Goal: Download file/media

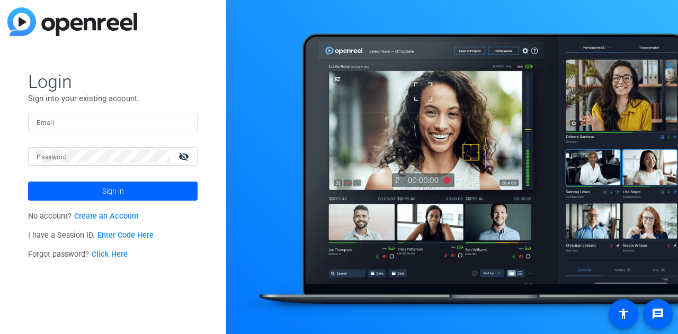
click at [71, 121] on input "Email" at bounding box center [113, 121] width 153 height 13
type input "[PERSON_NAME][EMAIL_ADDRESS][PERSON_NAME][PERSON_NAME][DOMAIN_NAME]"
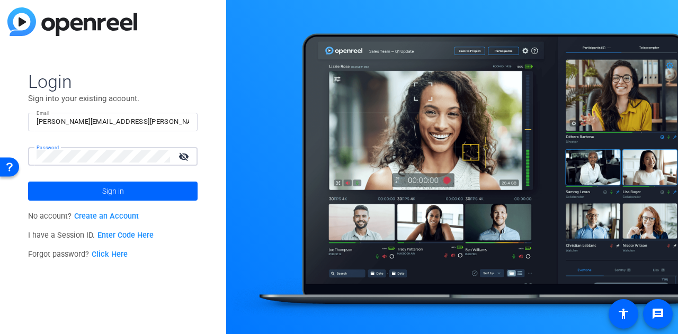
click at [28, 182] on button "Sign in" at bounding box center [112, 191] width 169 height 19
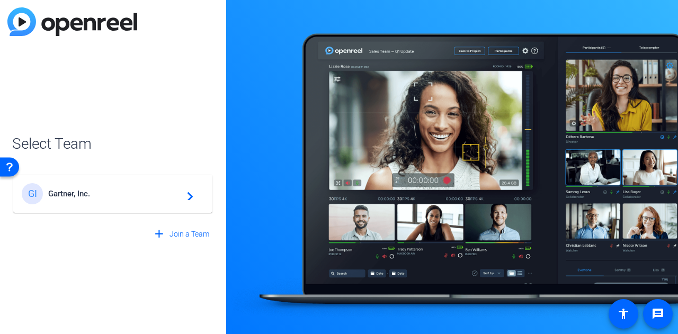
click at [85, 182] on mat-card-content "GI Gartner, Inc. navigate_next" at bounding box center [112, 194] width 199 height 38
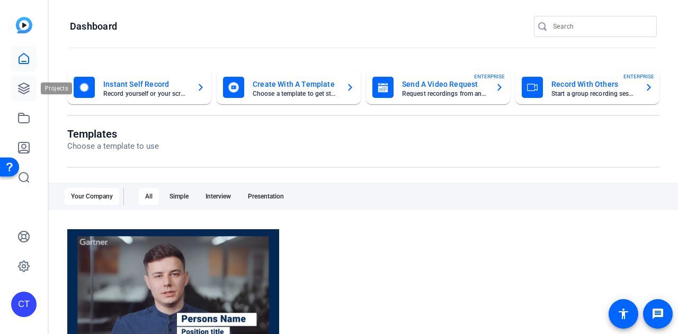
click at [17, 82] on link at bounding box center [23, 88] width 25 height 25
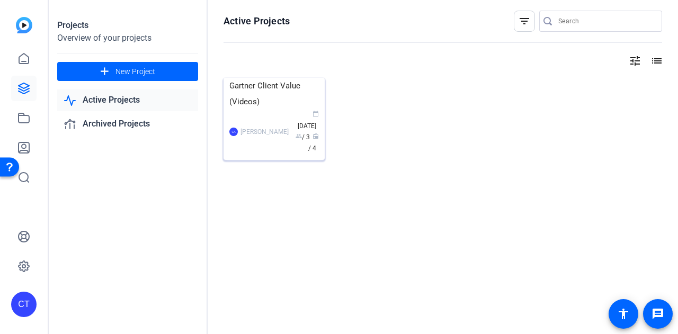
click at [255, 78] on img at bounding box center [273, 78] width 101 height 0
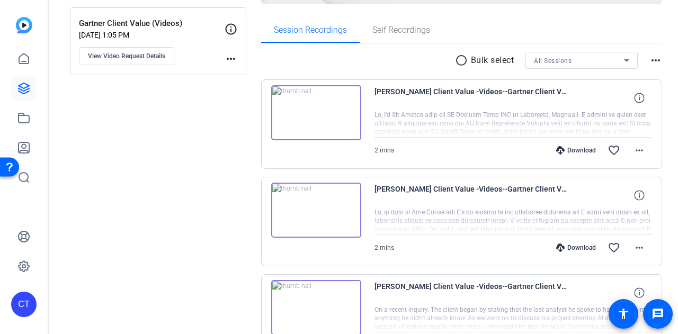
scroll to position [212, 0]
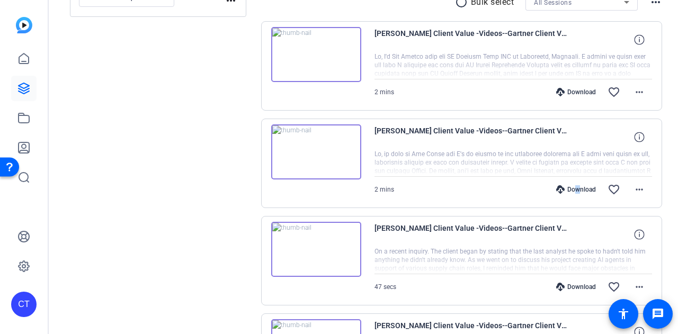
click at [569, 192] on div "Download" at bounding box center [576, 189] width 50 height 8
click at [560, 92] on div "Download" at bounding box center [576, 92] width 50 height 8
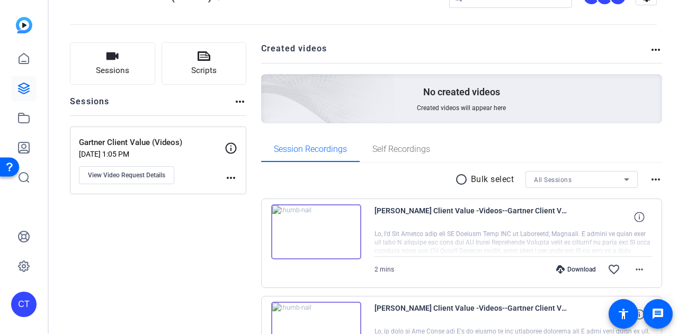
scroll to position [0, 0]
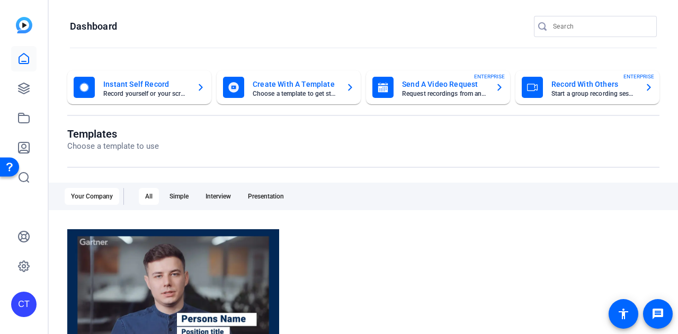
click at [273, 108] on openreel-dashboard-quick-actions "Instant Self Record Record yourself or your screen Create With A Template Choos…" at bounding box center [363, 98] width 592 height 57
click at [24, 86] on icon at bounding box center [23, 88] width 13 height 13
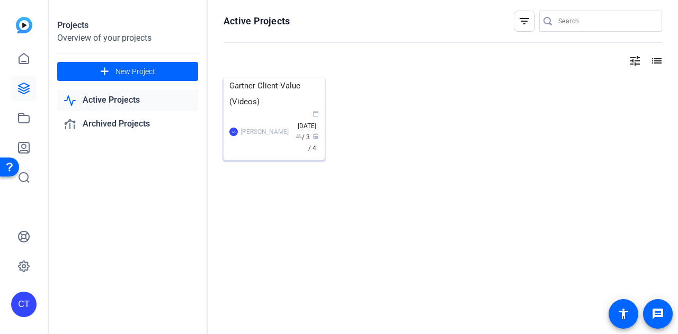
click at [279, 78] on img at bounding box center [273, 78] width 101 height 0
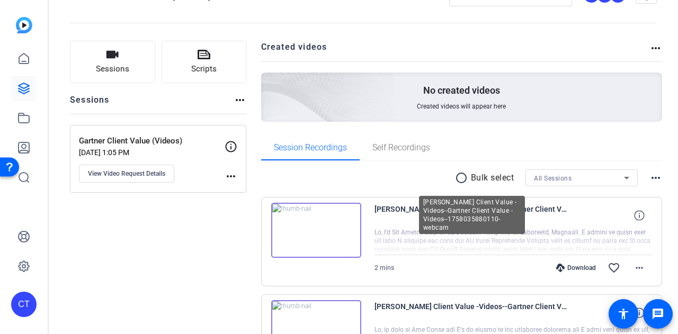
scroll to position [53, 0]
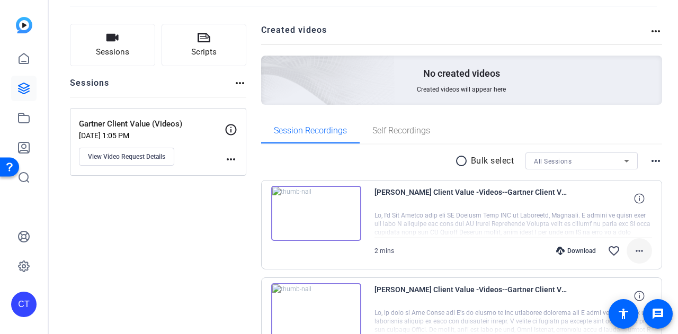
click at [642, 258] on span at bounding box center [639, 250] width 25 height 25
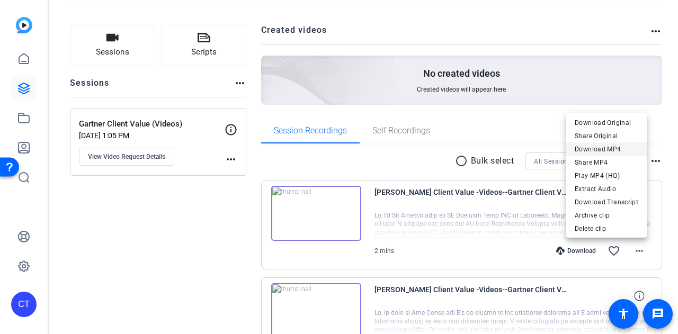
click at [618, 153] on span "Download MP4" at bounding box center [607, 149] width 64 height 13
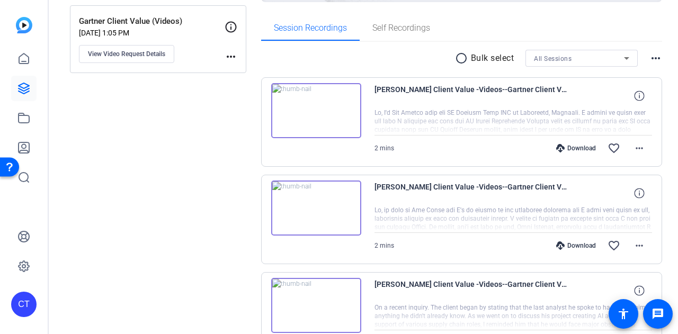
scroll to position [159, 0]
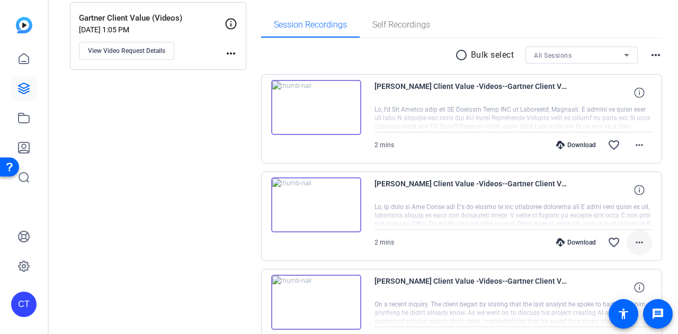
click at [640, 243] on mat-icon "more_horiz" at bounding box center [639, 242] width 13 height 13
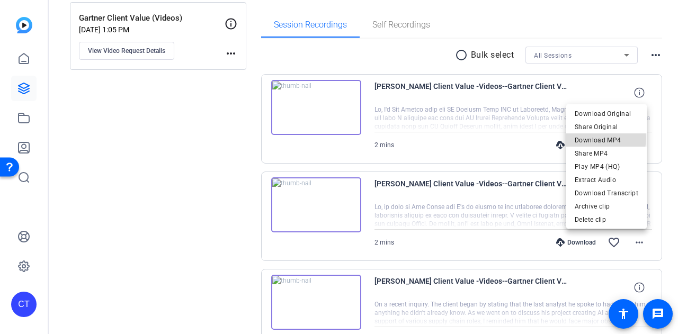
click at [596, 138] on span "Download MP4" at bounding box center [607, 140] width 64 height 13
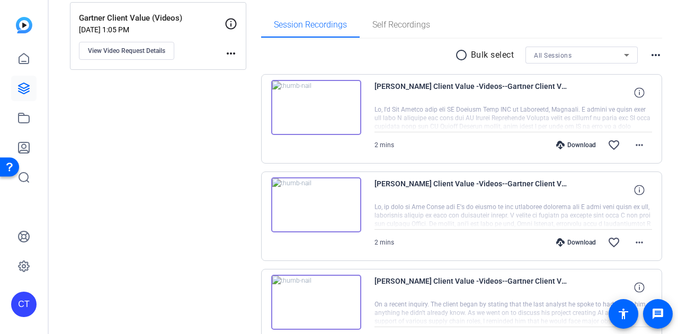
click at [658, 39] on div "Sessions Scripts Sessions more_horiz Gartner Client Value (Videos) Aug 13, 2025…" at bounding box center [363, 204] width 629 height 598
